Goal: Information Seeking & Learning: Compare options

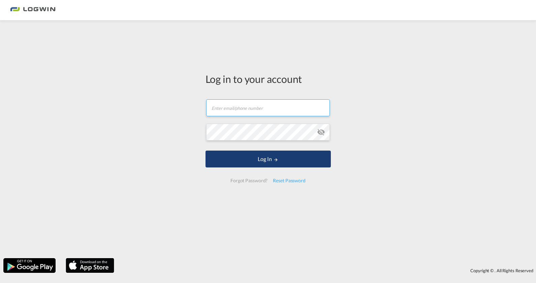
type input "[PERSON_NAME][EMAIL_ADDRESS][PERSON_NAME][DOMAIN_NAME]"
click at [242, 156] on button "Log In" at bounding box center [268, 159] width 125 height 17
